Goal: Navigation & Orientation: Find specific page/section

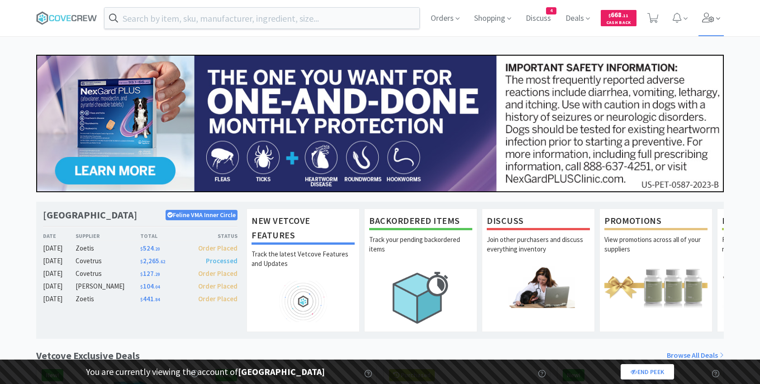
click at [709, 18] on icon at bounding box center [708, 18] width 12 height 10
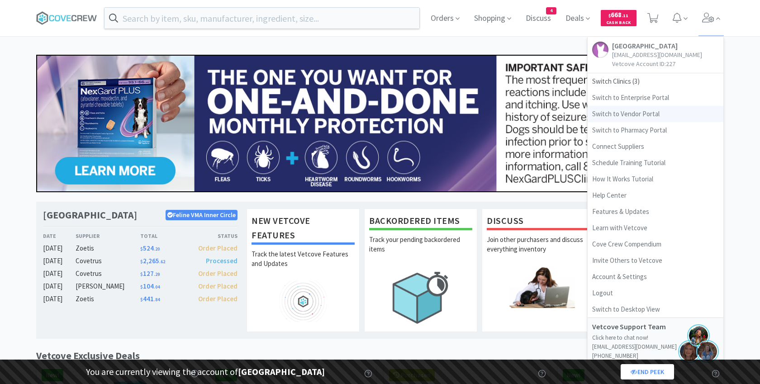
click at [638, 118] on link "Switch to Vendor Portal" at bounding box center [656, 114] width 136 height 16
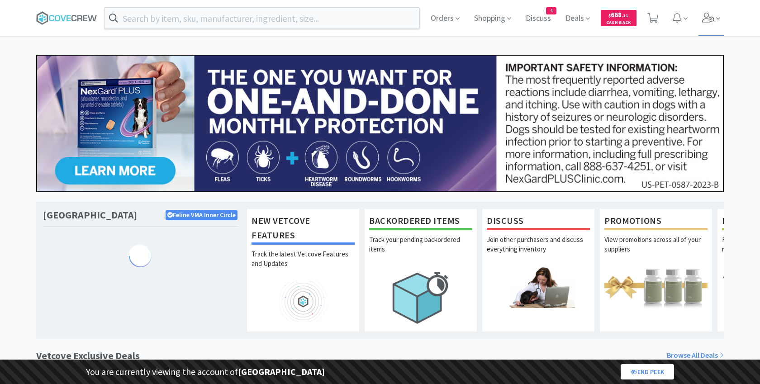
click at [707, 20] on icon at bounding box center [708, 18] width 13 height 10
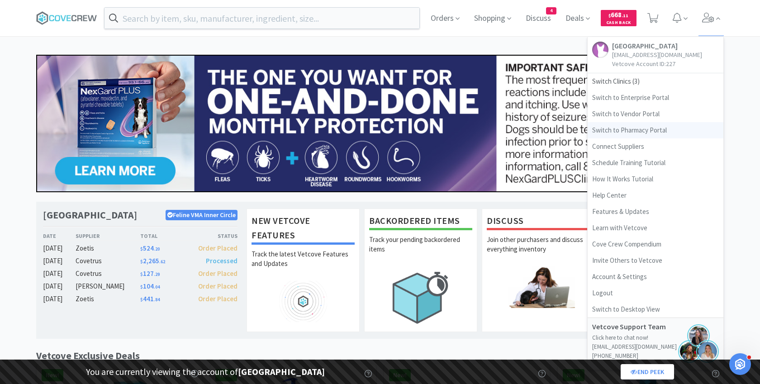
click at [648, 129] on link "Switch to Pharmacy Portal" at bounding box center [656, 130] width 136 height 16
